Goal: Navigation & Orientation: Find specific page/section

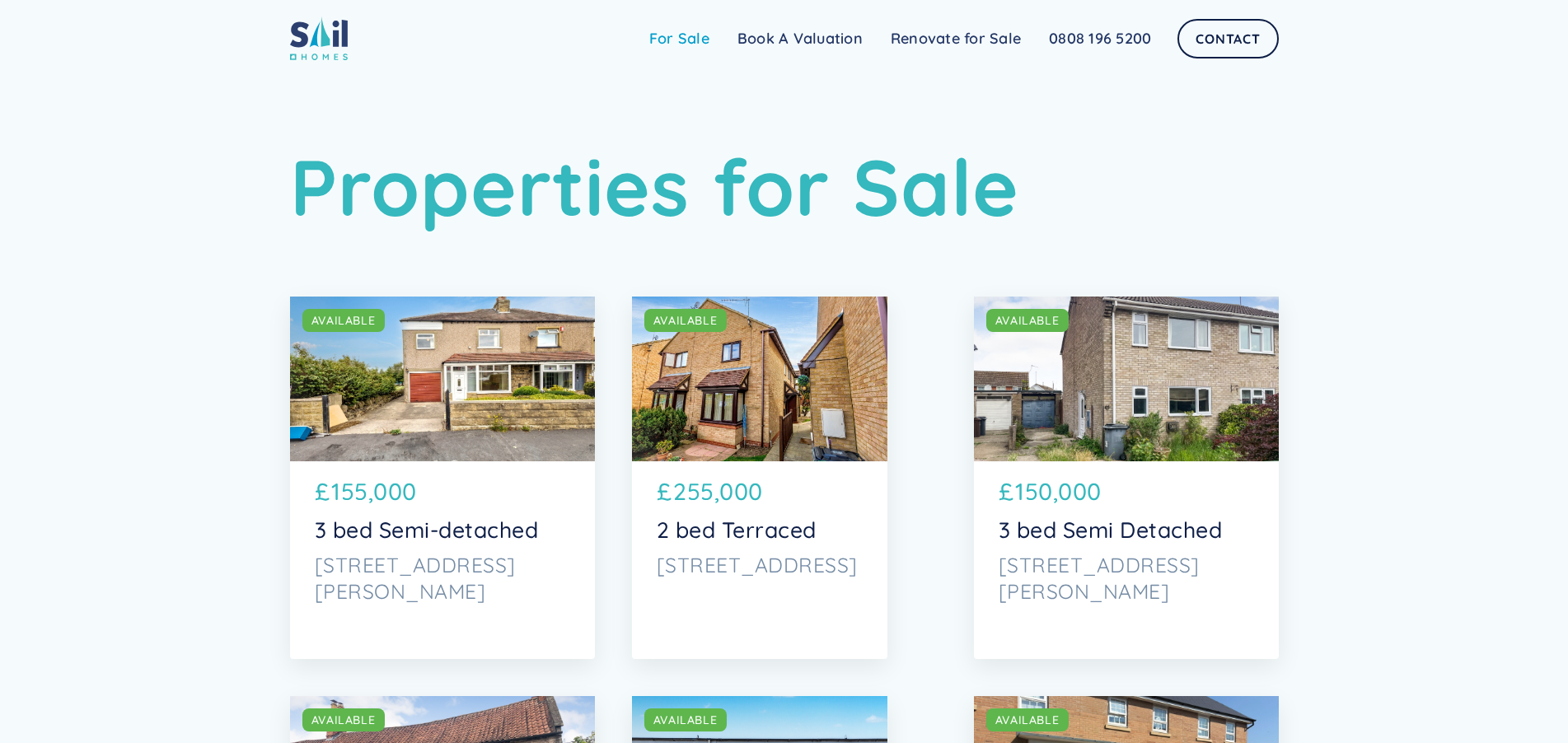
click at [685, 37] on link "For Sale" at bounding box center [679, 39] width 88 height 33
click at [939, 37] on link "Renovate for Sale" at bounding box center [956, 39] width 158 height 33
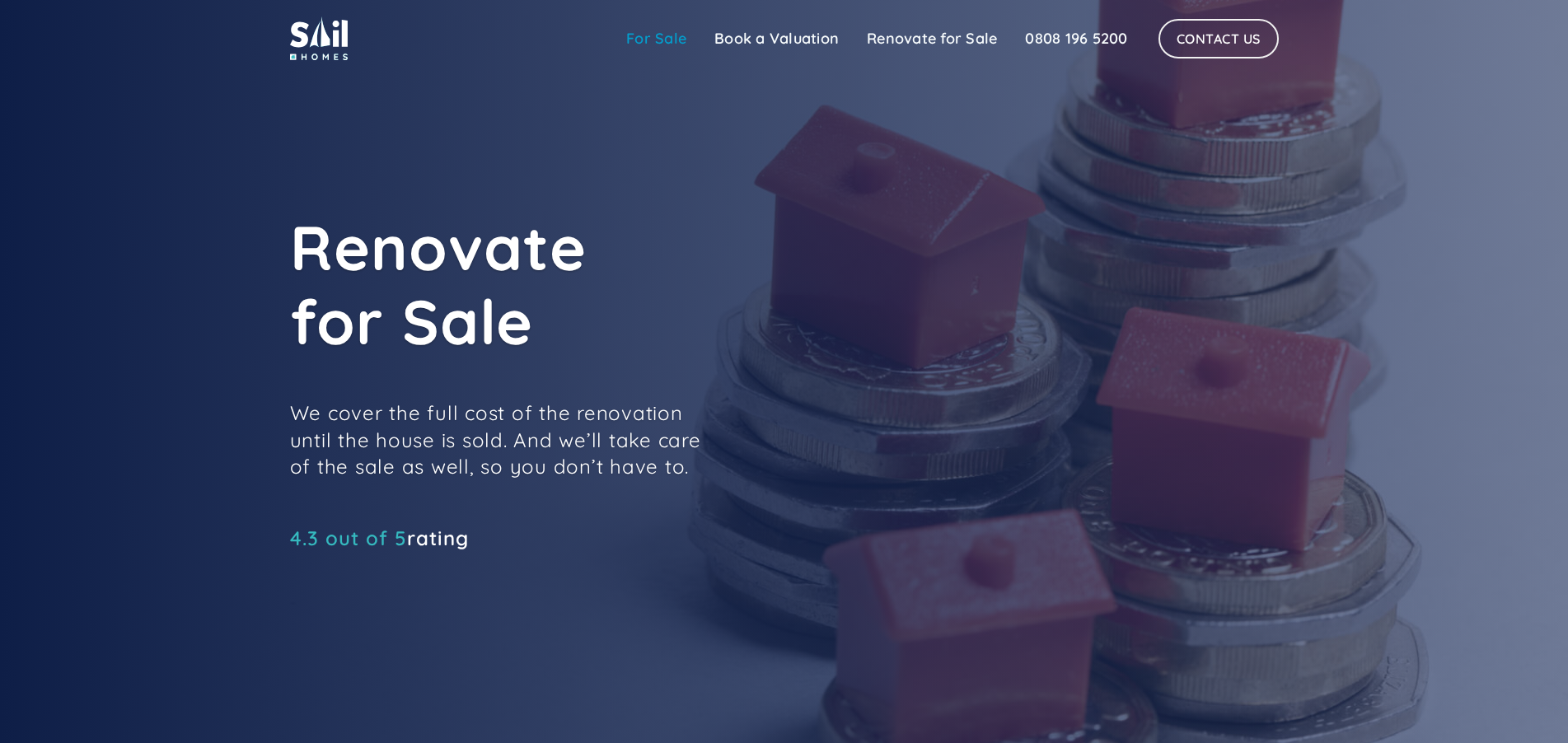
click at [636, 35] on link "For Sale" at bounding box center [656, 39] width 88 height 33
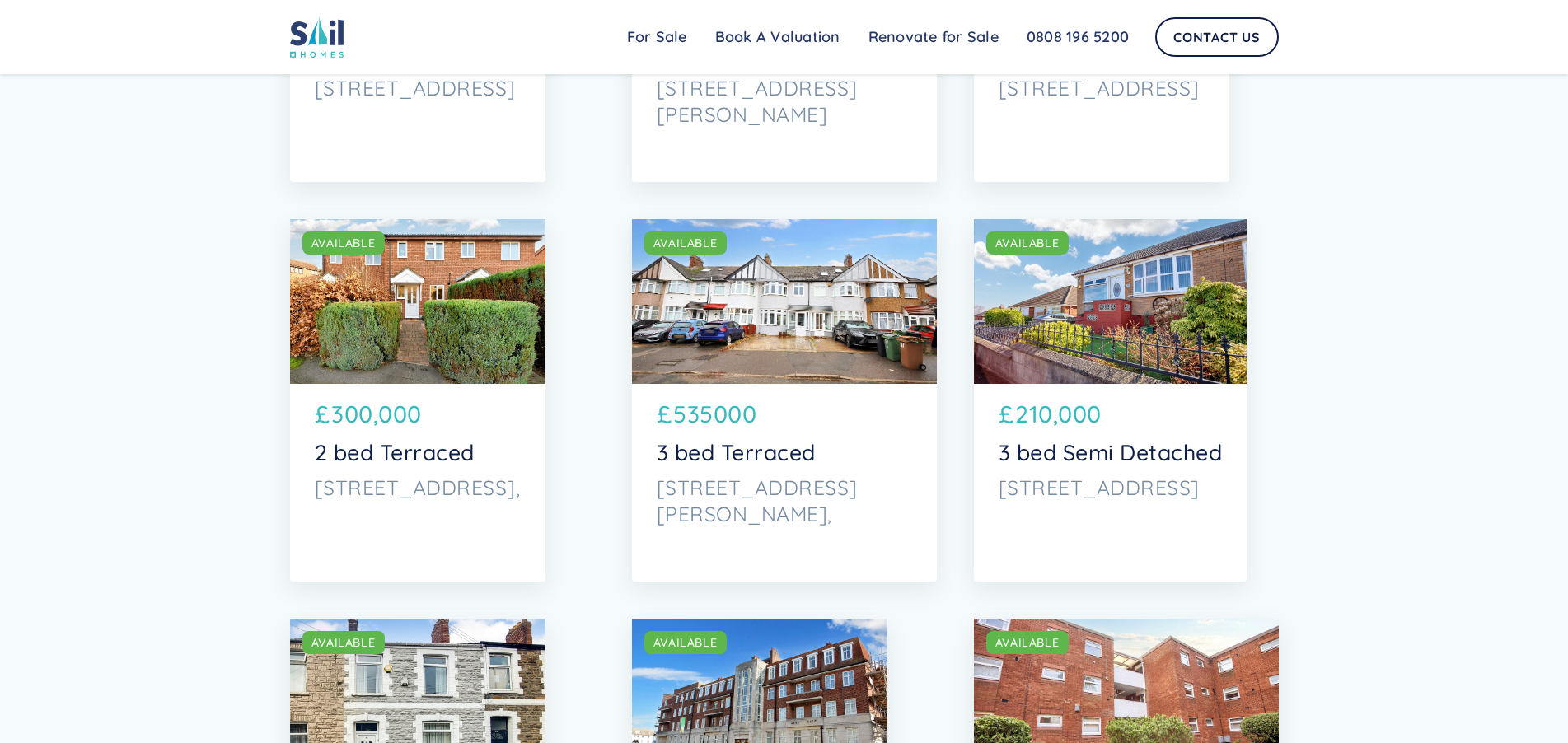
scroll to position [5272, 0]
